Goal: Information Seeking & Learning: Learn about a topic

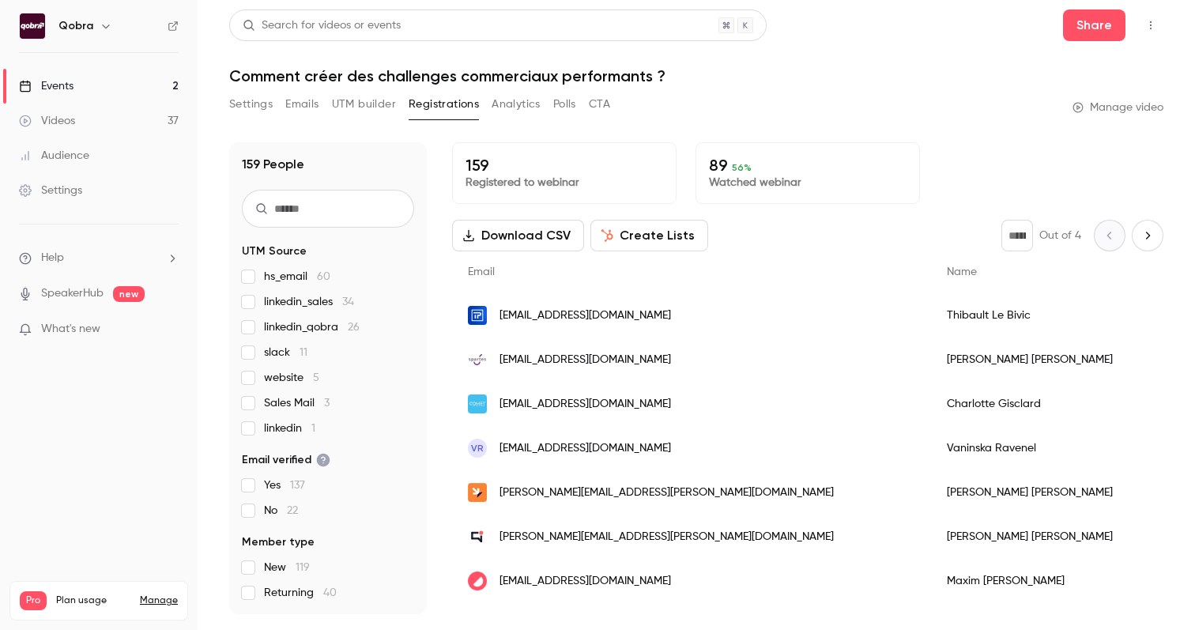
click at [95, 77] on link "Events 2" at bounding box center [99, 86] width 198 height 35
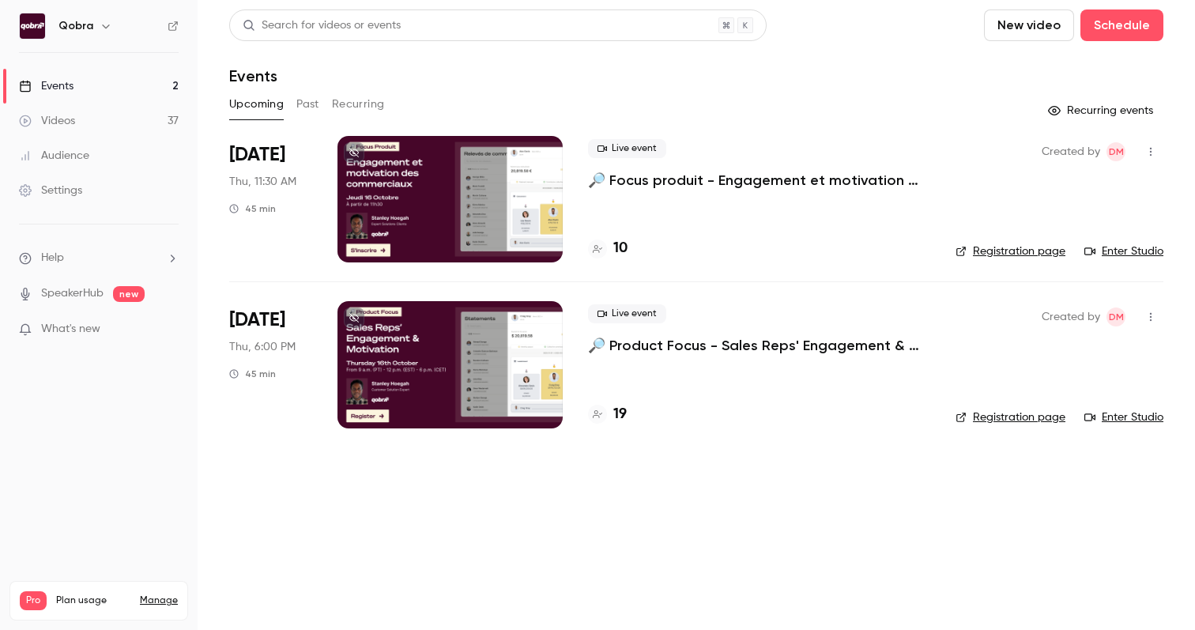
click at [136, 120] on link "Videos 37" at bounding box center [99, 121] width 198 height 35
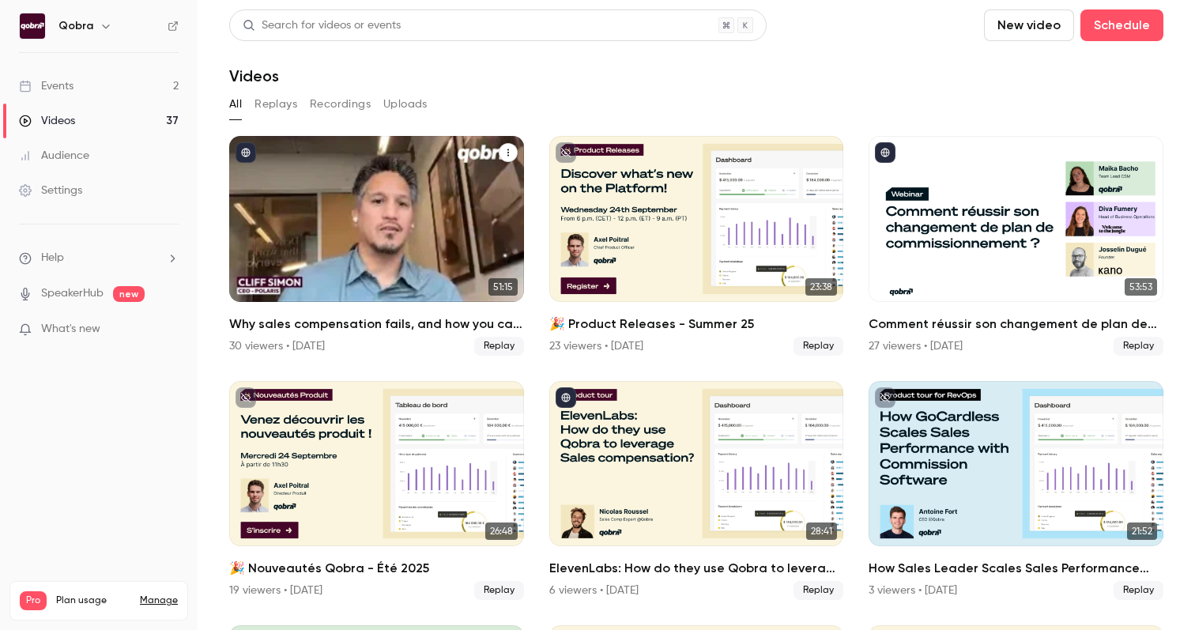
click at [390, 216] on div "Why sales compensation fails, and how you can fix it" at bounding box center [376, 219] width 295 height 166
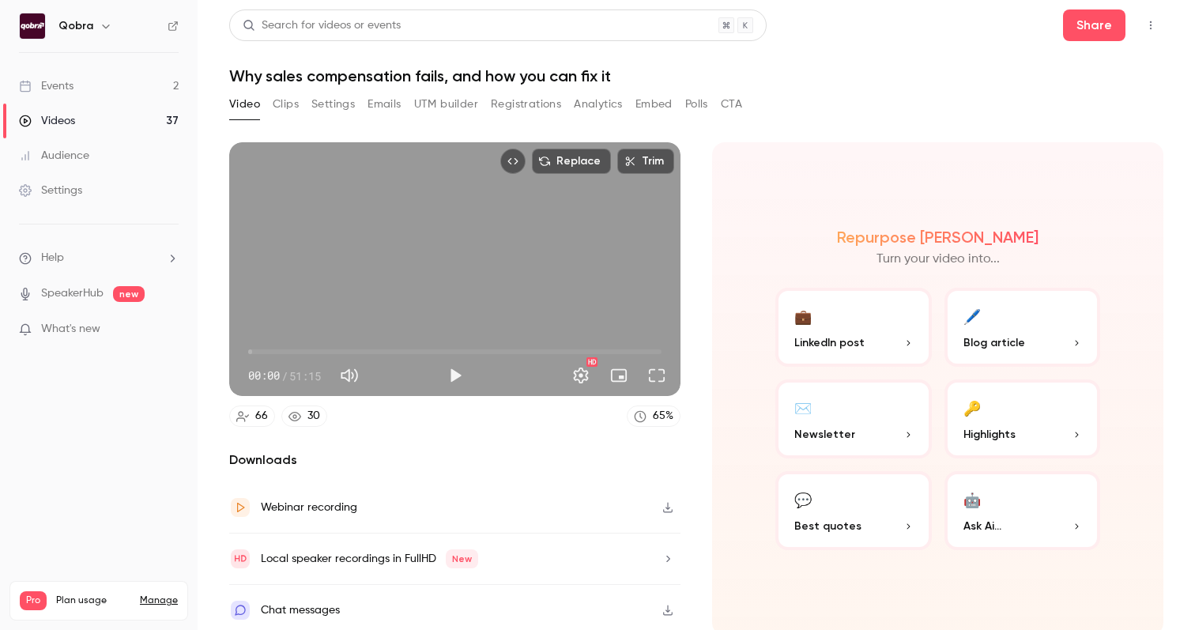
click at [290, 107] on button "Clips" at bounding box center [286, 104] width 26 height 25
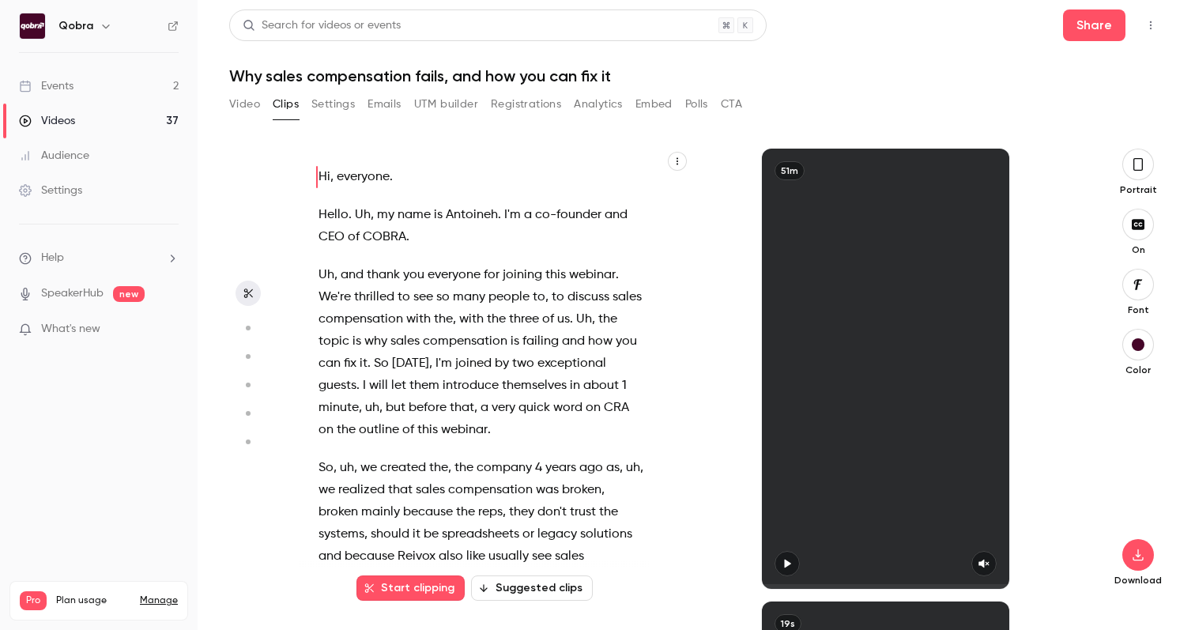
click at [356, 105] on div "Video Clips Settings Emails UTM builder Registrations Analytics Embed Polls CTA" at bounding box center [485, 104] width 513 height 25
click at [357, 103] on div "Video Clips Settings Emails UTM builder Registrations Analytics Embed Polls CTA" at bounding box center [485, 104] width 513 height 25
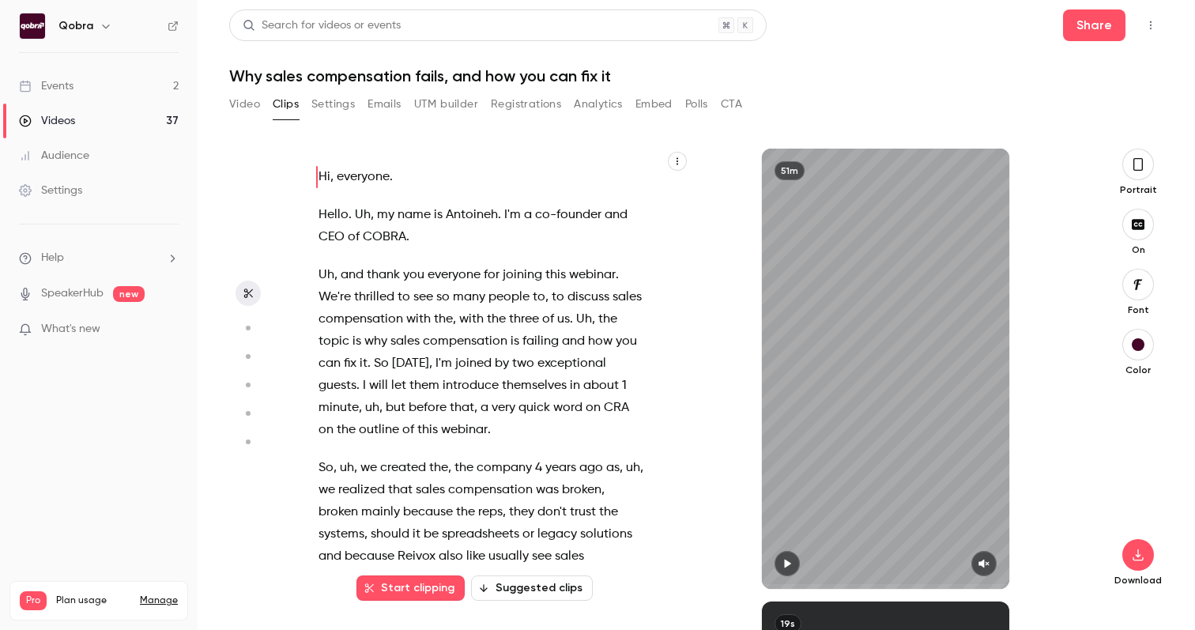
click at [343, 103] on button "Settings" at bounding box center [332, 104] width 43 height 25
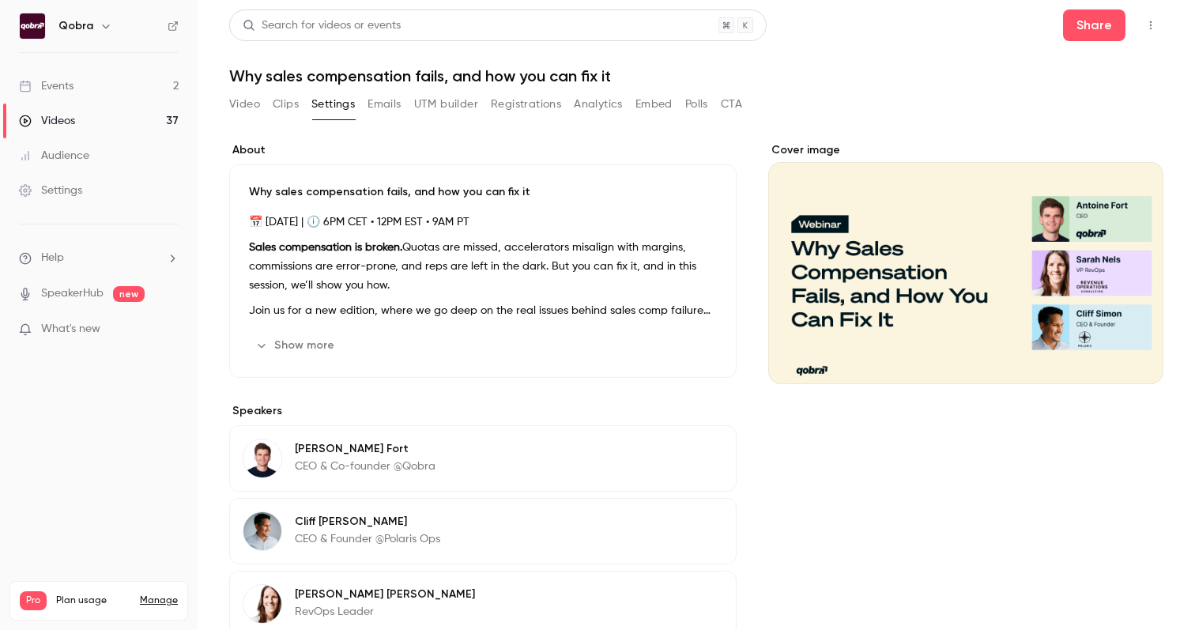
click at [530, 104] on button "Registrations" at bounding box center [526, 104] width 70 height 25
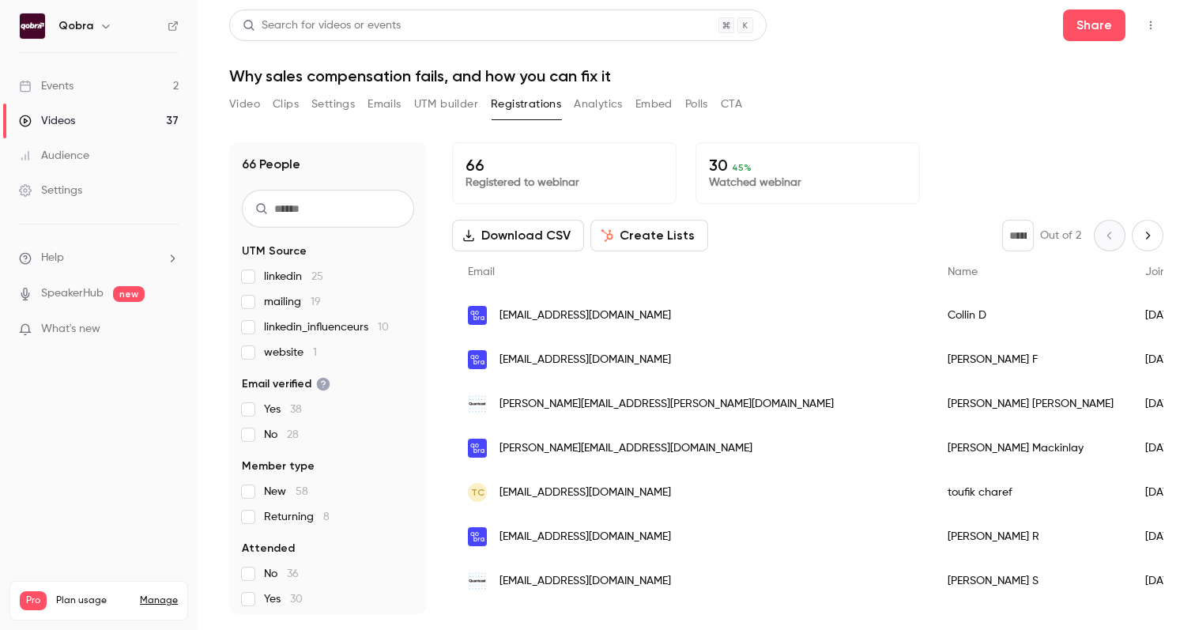
scroll to position [145, 0]
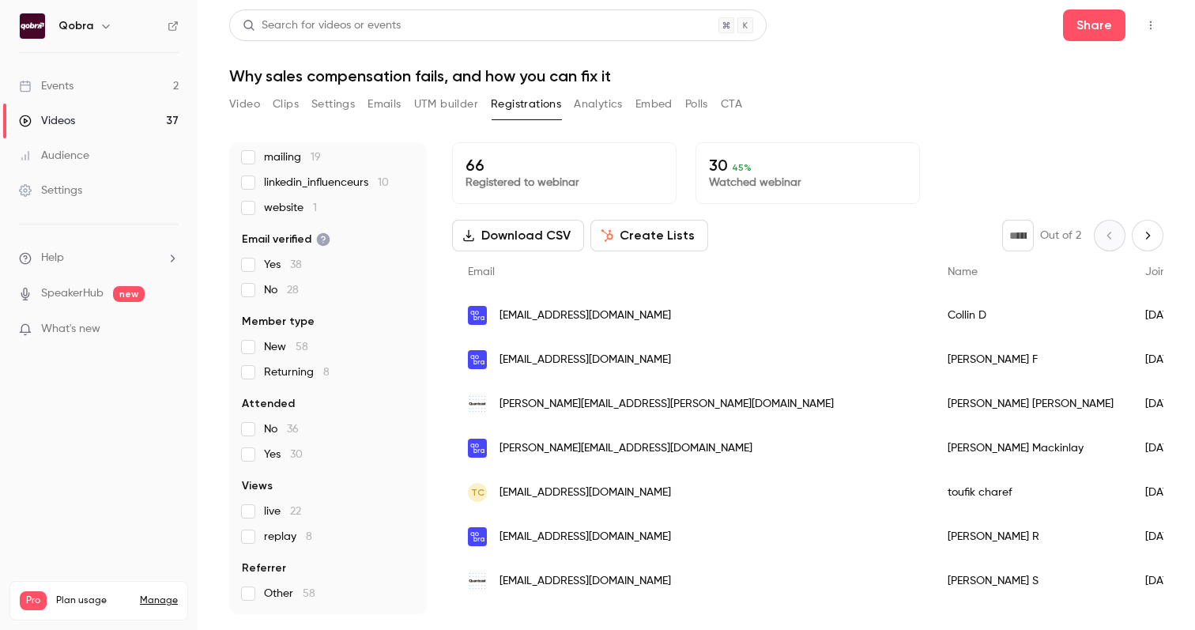
click at [262, 514] on label "live 22" at bounding box center [328, 511] width 172 height 16
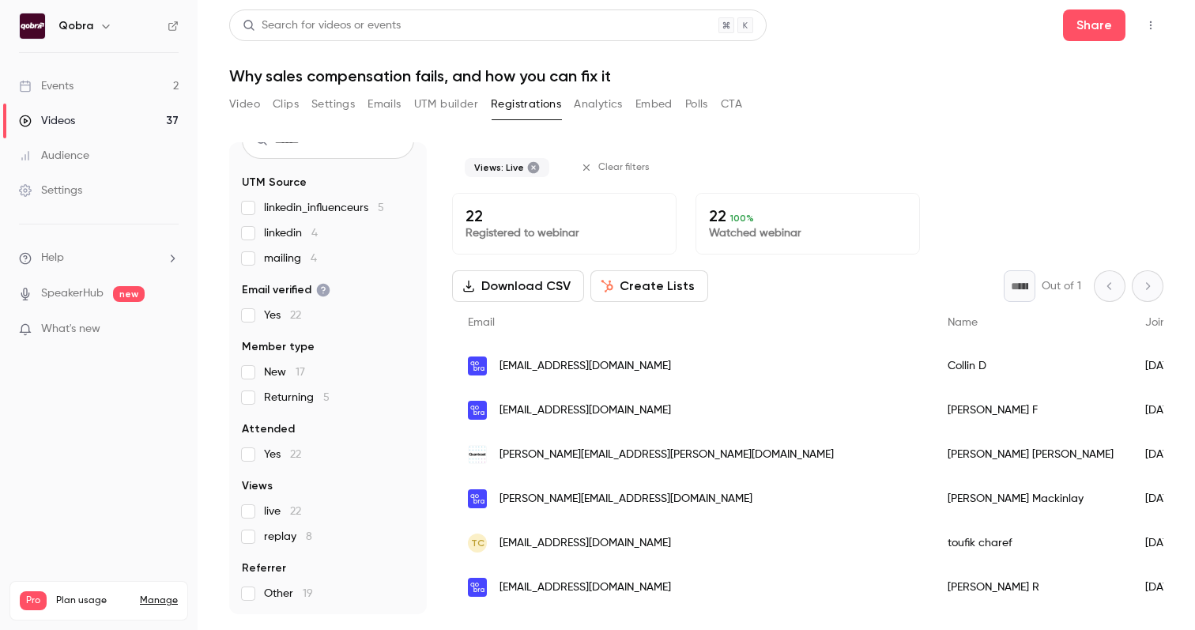
click at [262, 540] on label "replay 8" at bounding box center [328, 537] width 172 height 16
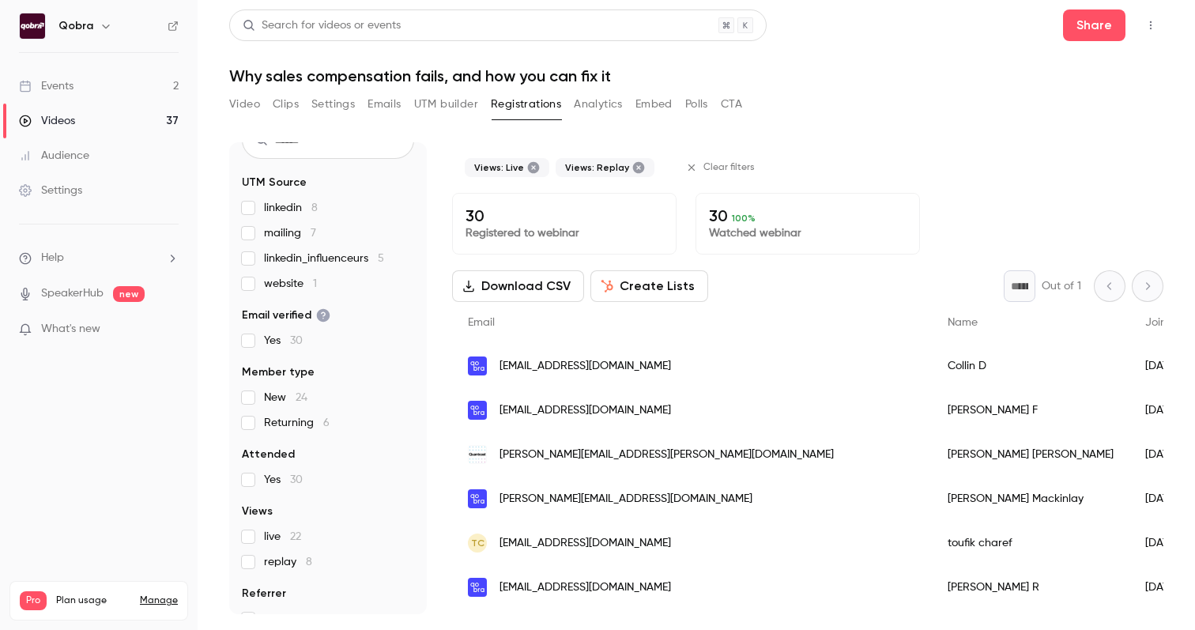
click at [249, 521] on fieldset "Views live 22 replay 8" at bounding box center [328, 536] width 172 height 66
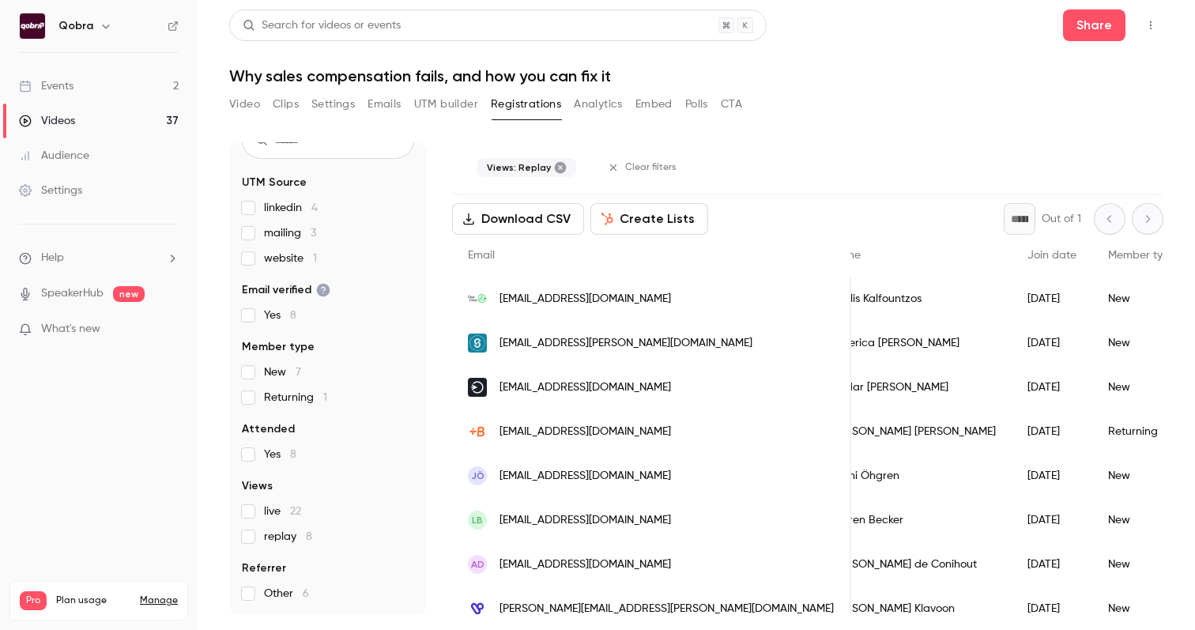
scroll to position [84, 0]
